Goal: Task Accomplishment & Management: Complete application form

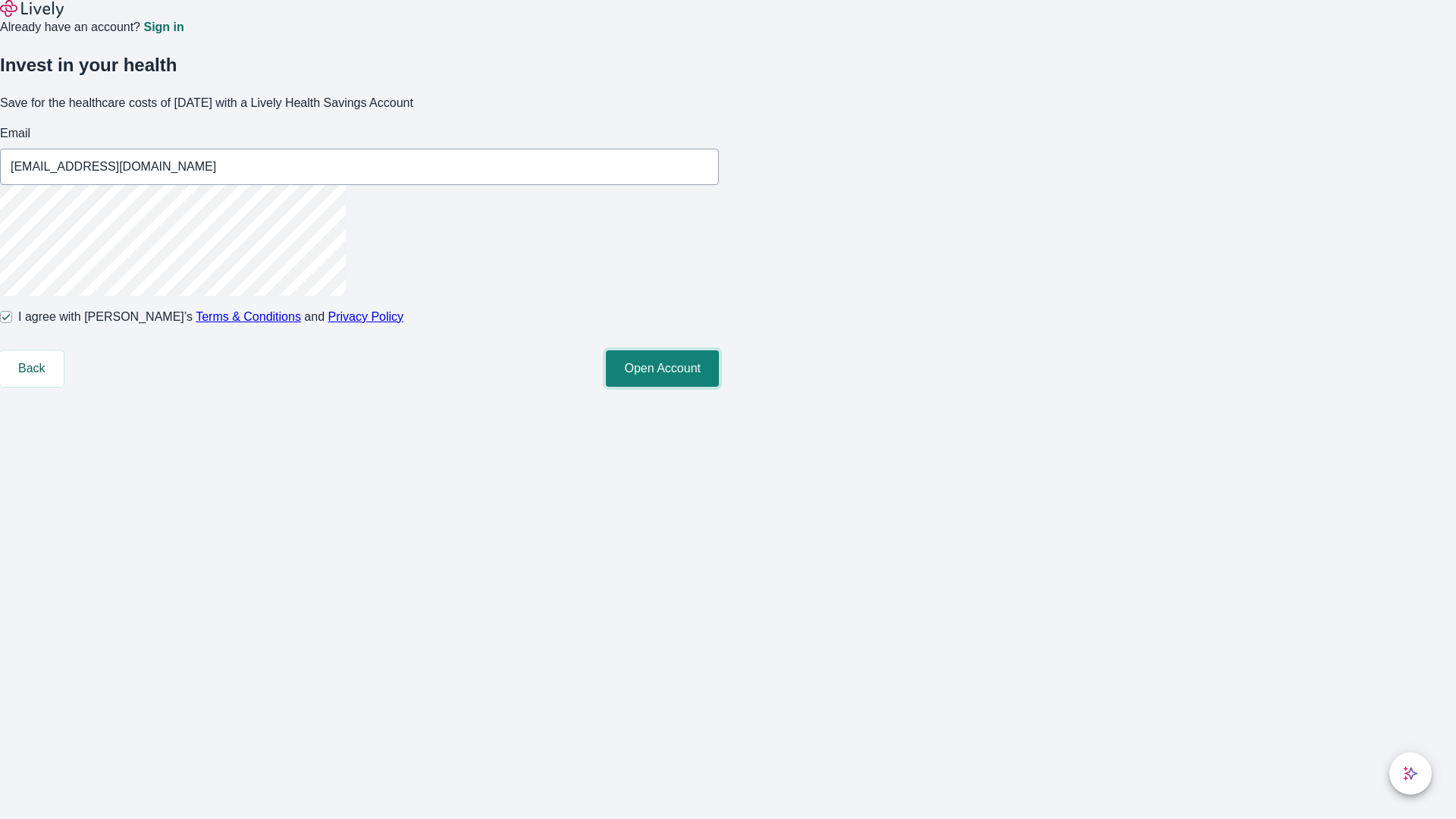
click at [719, 387] on button "Open Account" at bounding box center [662, 368] width 113 height 37
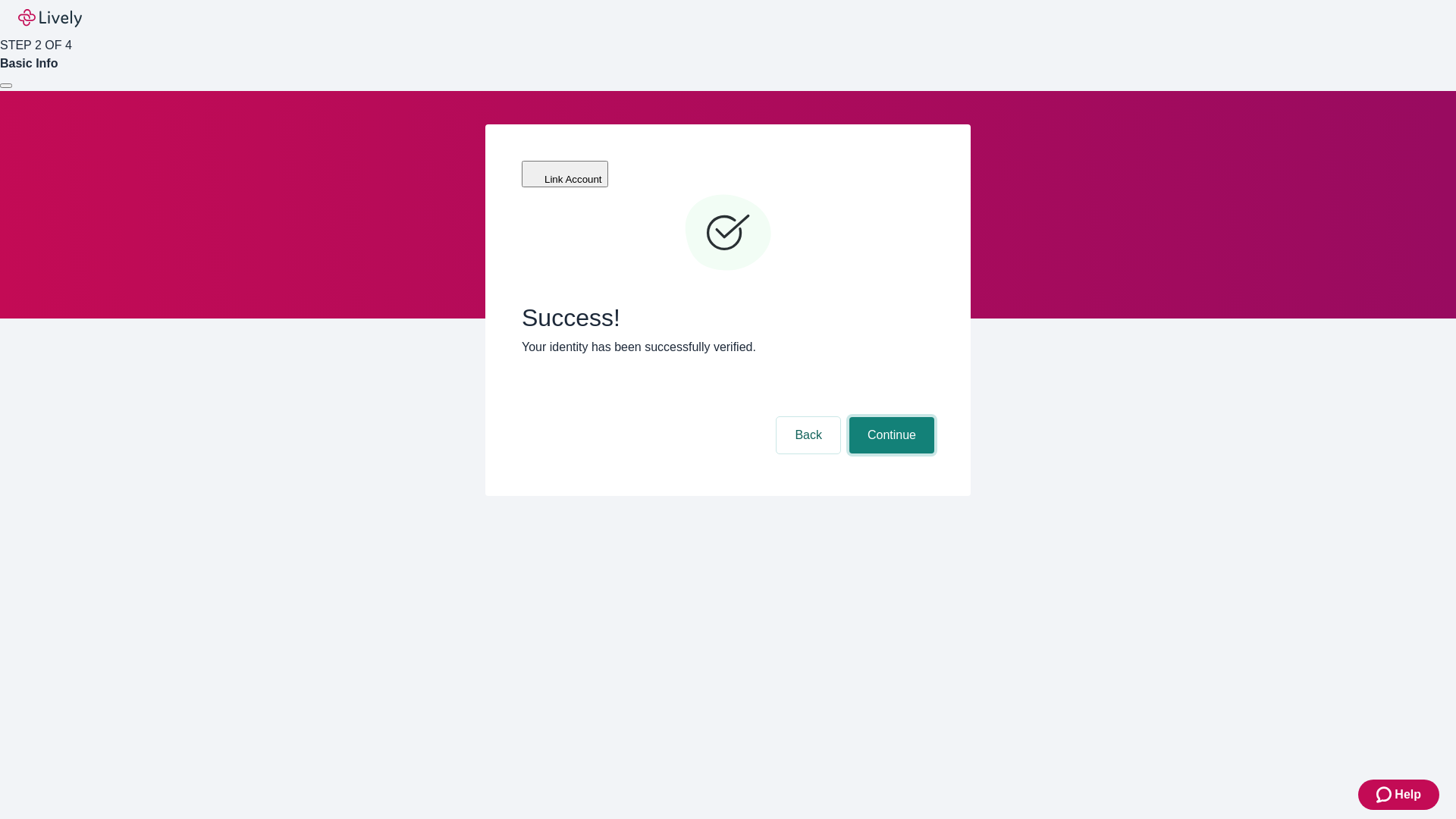
click at [890, 417] on button "Continue" at bounding box center [891, 435] width 85 height 37
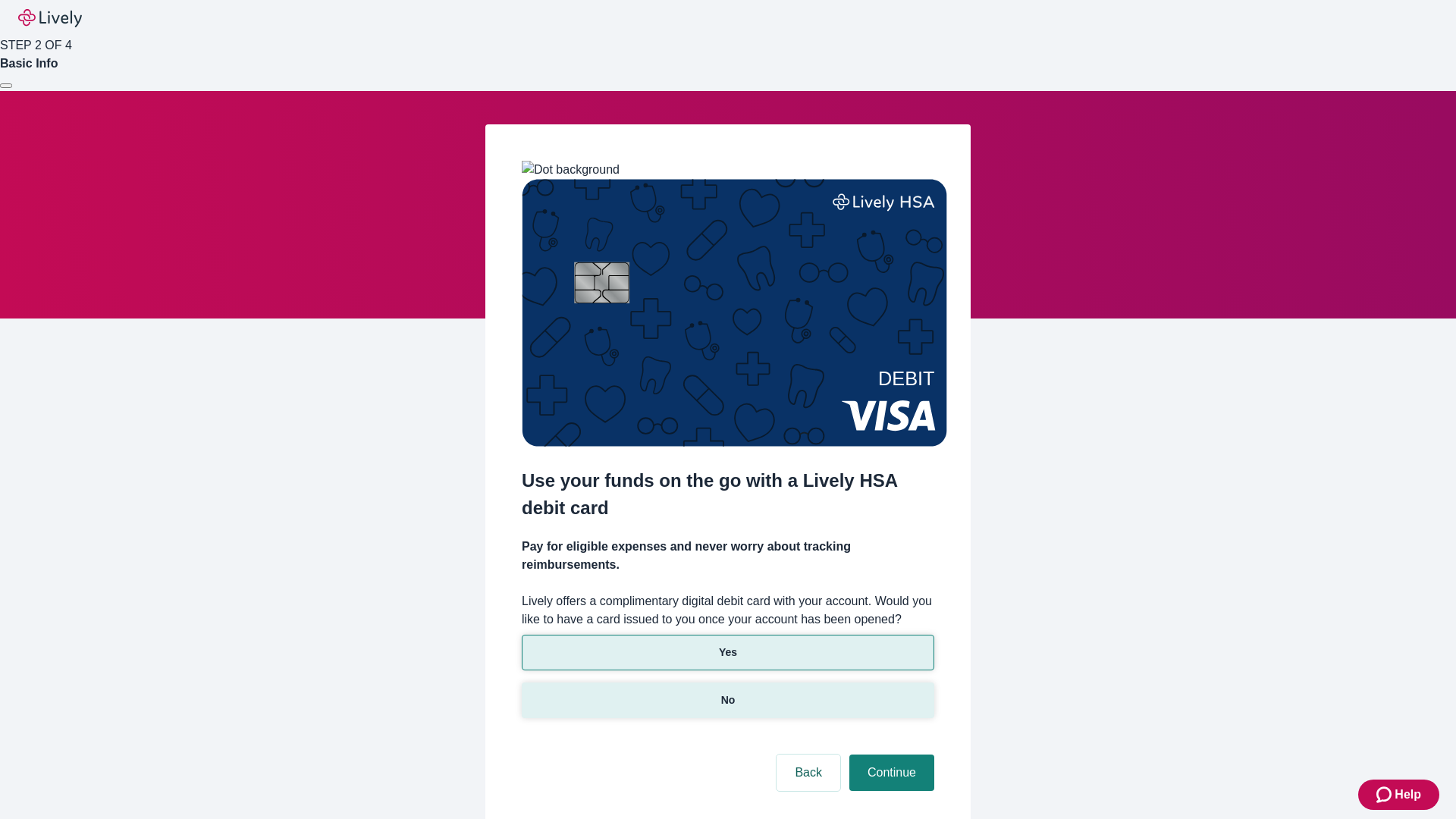
click at [727, 692] on p "No" at bounding box center [728, 700] width 14 height 16
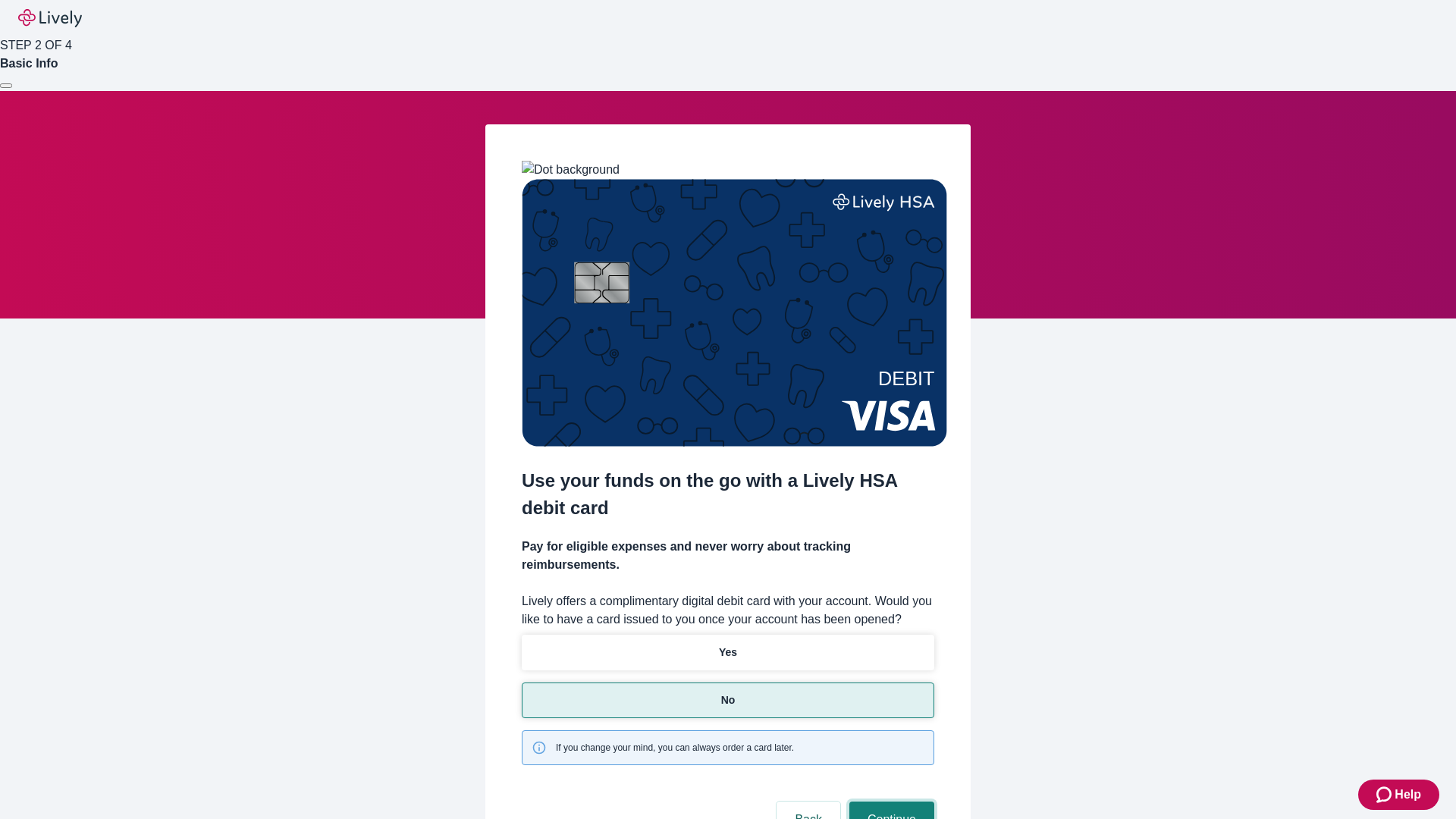
click at [890, 802] on button "Continue" at bounding box center [891, 820] width 85 height 37
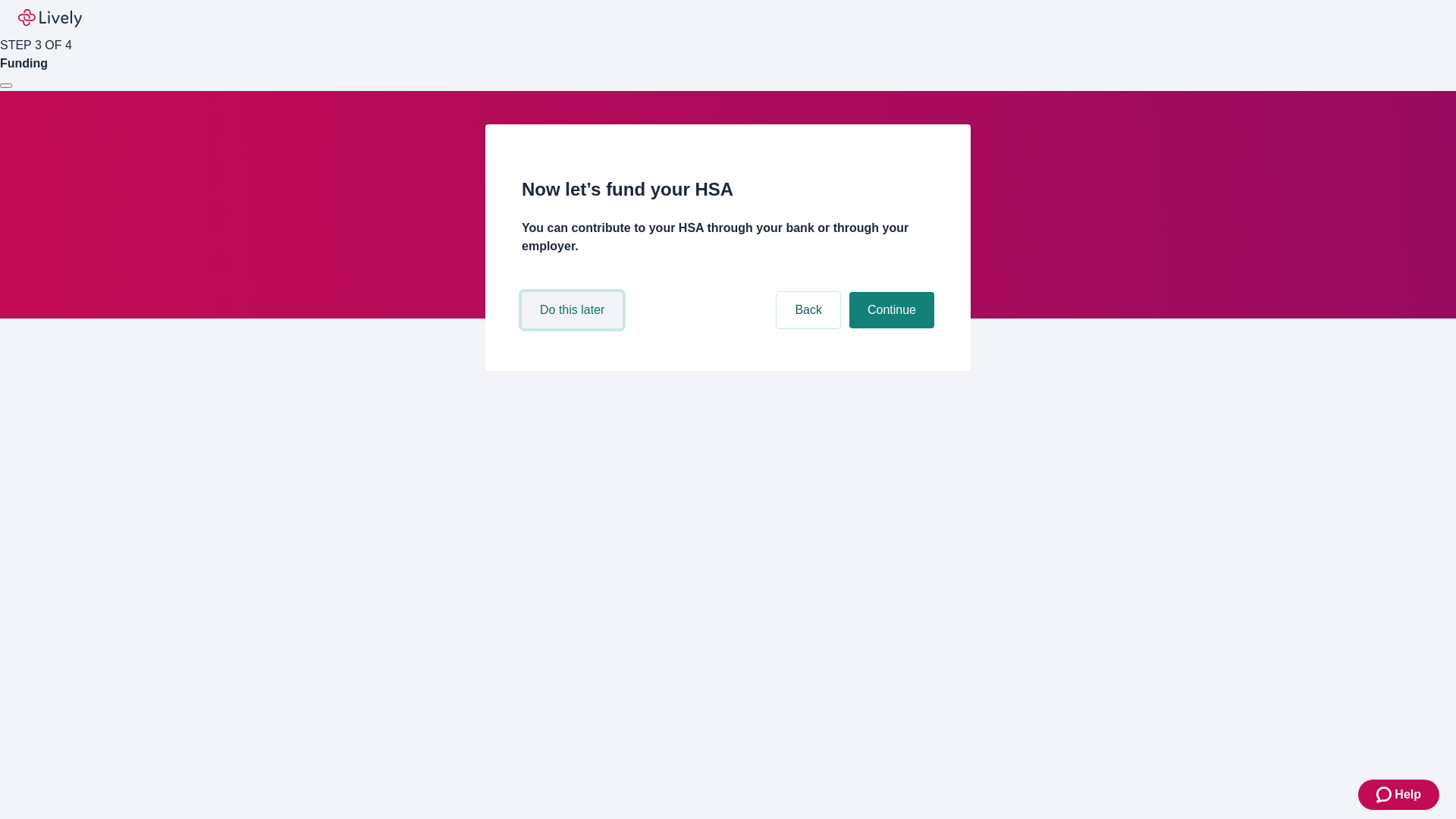
click at [574, 329] on button "Do this later" at bounding box center [572, 310] width 101 height 37
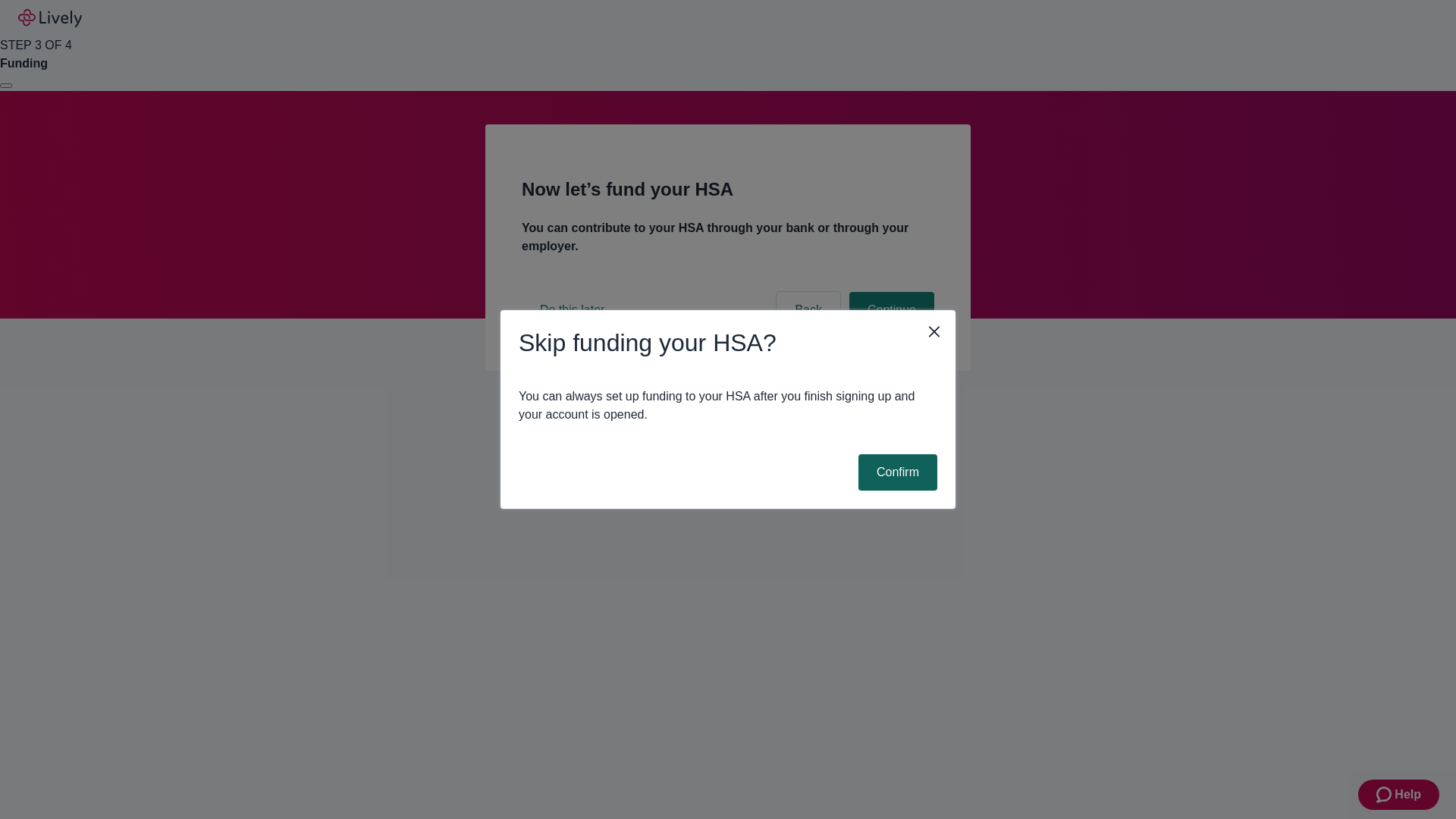
click at [896, 472] on button "Confirm" at bounding box center [898, 472] width 79 height 37
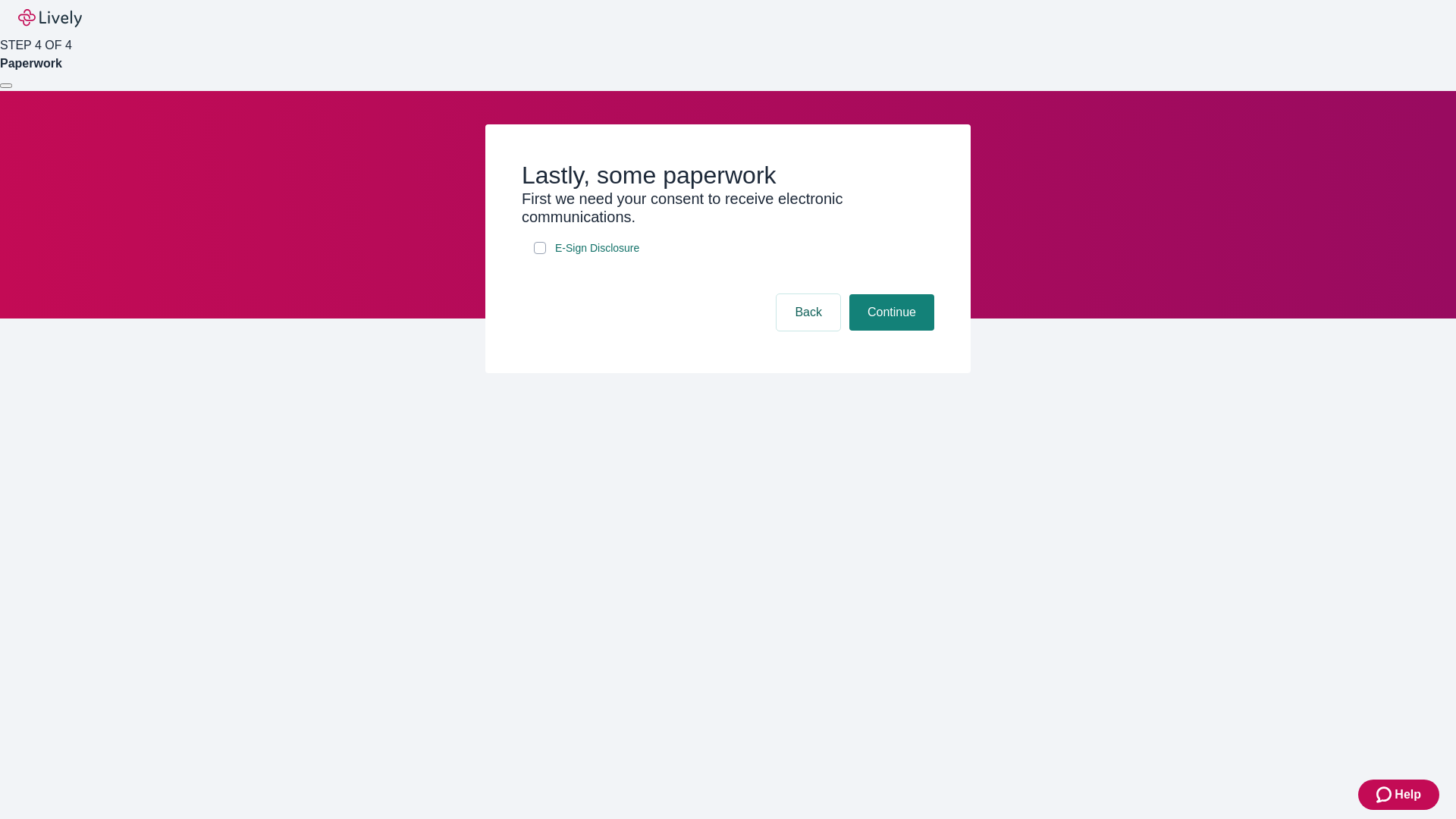
click at [540, 255] on input "E-Sign Disclosure" at bounding box center [539, 248] width 12 height 12
checkbox input "true"
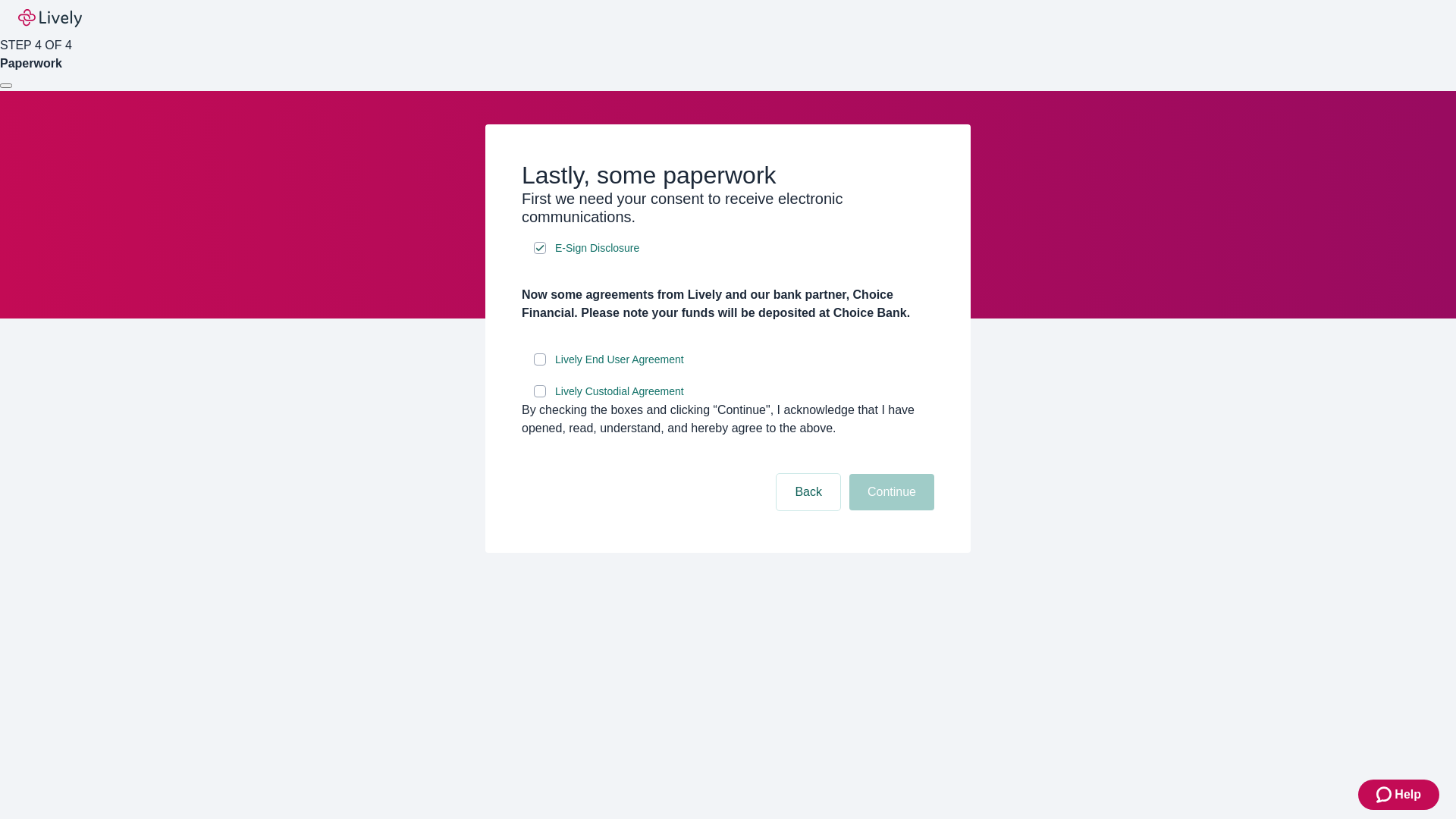
click at [540, 365] on input "Lively End User Agreement" at bounding box center [539, 359] width 12 height 12
checkbox input "true"
click at [540, 397] on input "Lively Custodial Agreement" at bounding box center [539, 391] width 12 height 12
checkbox input "true"
click at [890, 510] on button "Continue" at bounding box center [891, 492] width 85 height 37
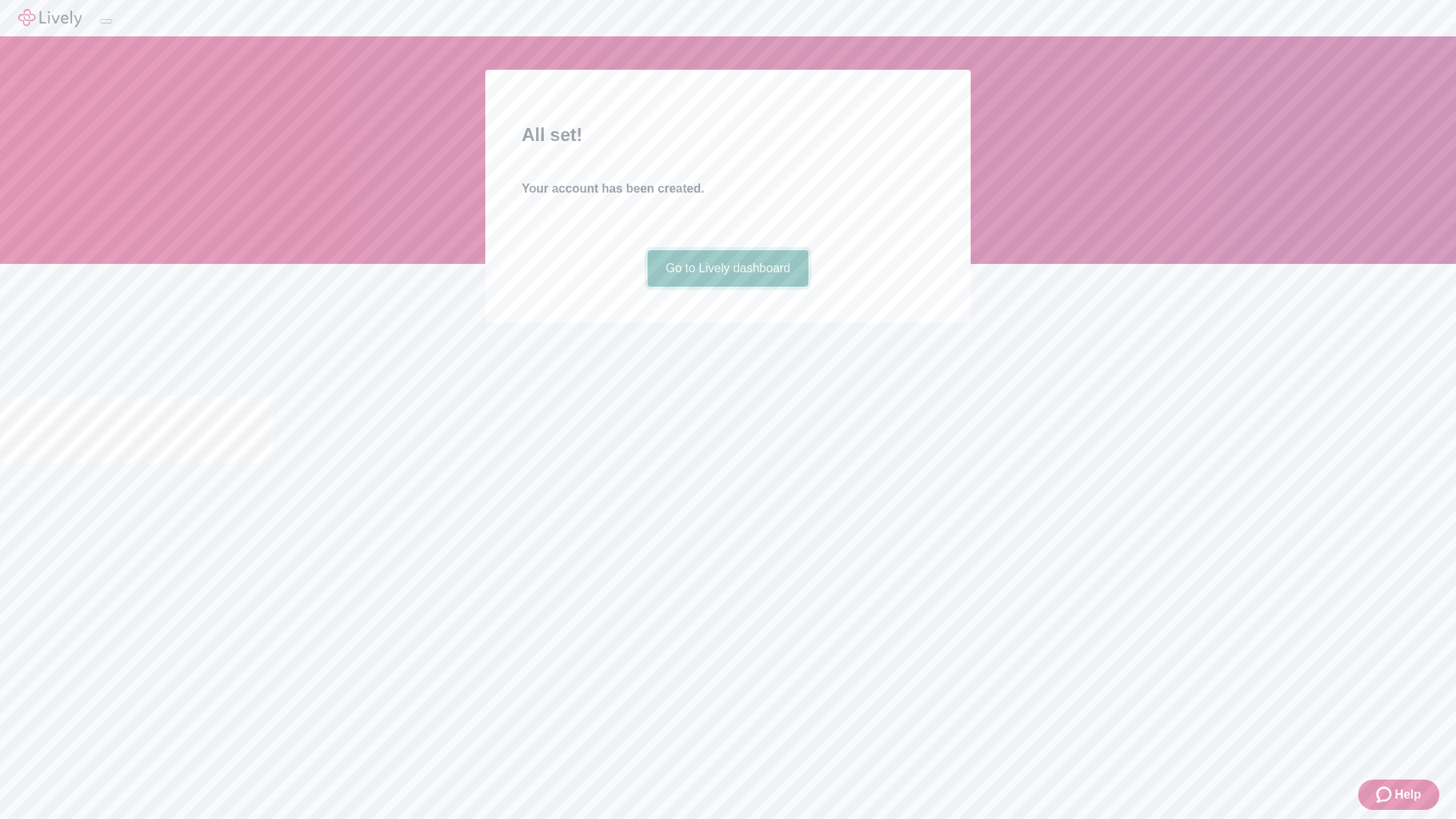
click at [727, 286] on link "Go to Lively dashboard" at bounding box center [729, 268] width 162 height 37
